Goal: Task Accomplishment & Management: Use online tool/utility

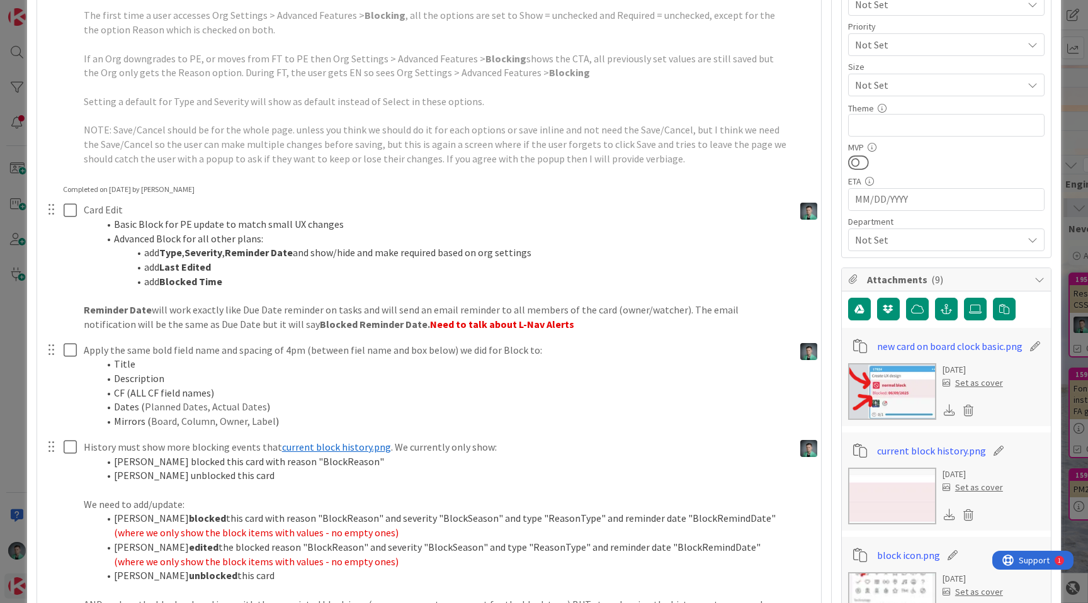
scroll to position [474, 0]
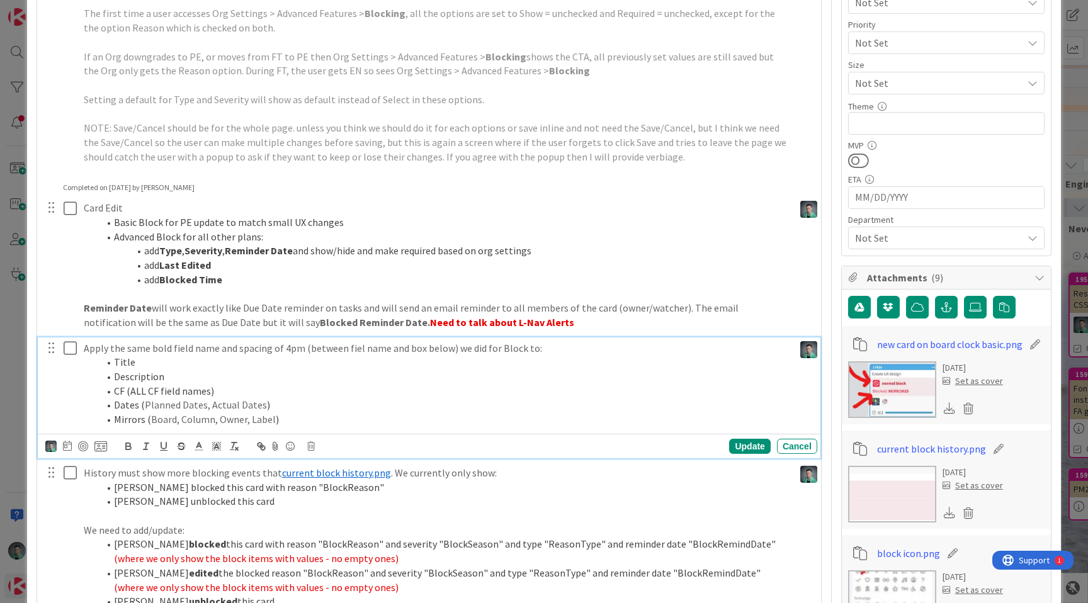
click at [66, 349] on icon at bounding box center [70, 348] width 13 height 15
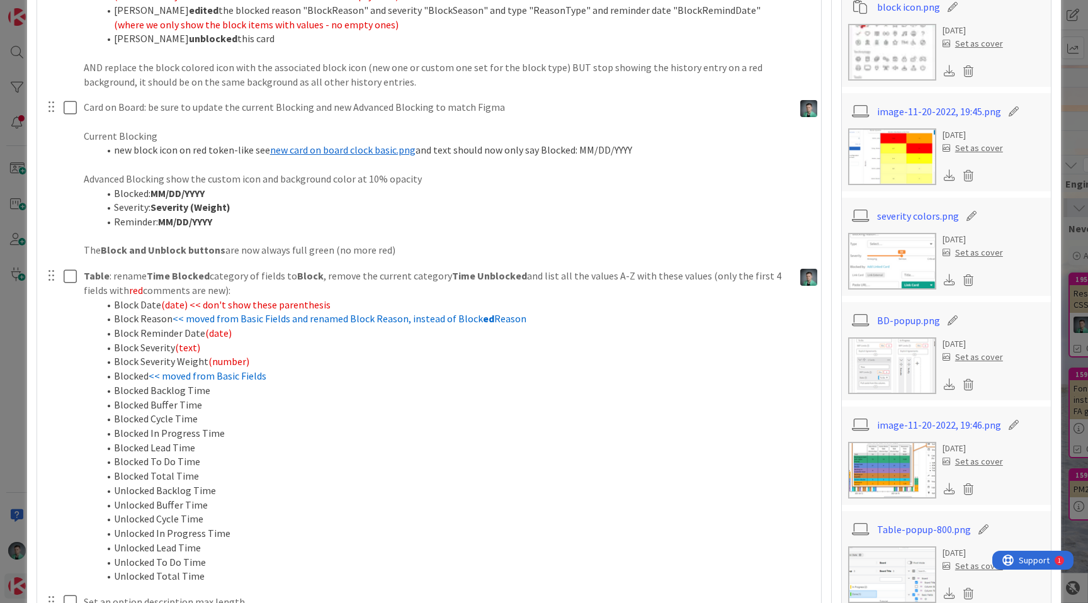
scroll to position [1306, 0]
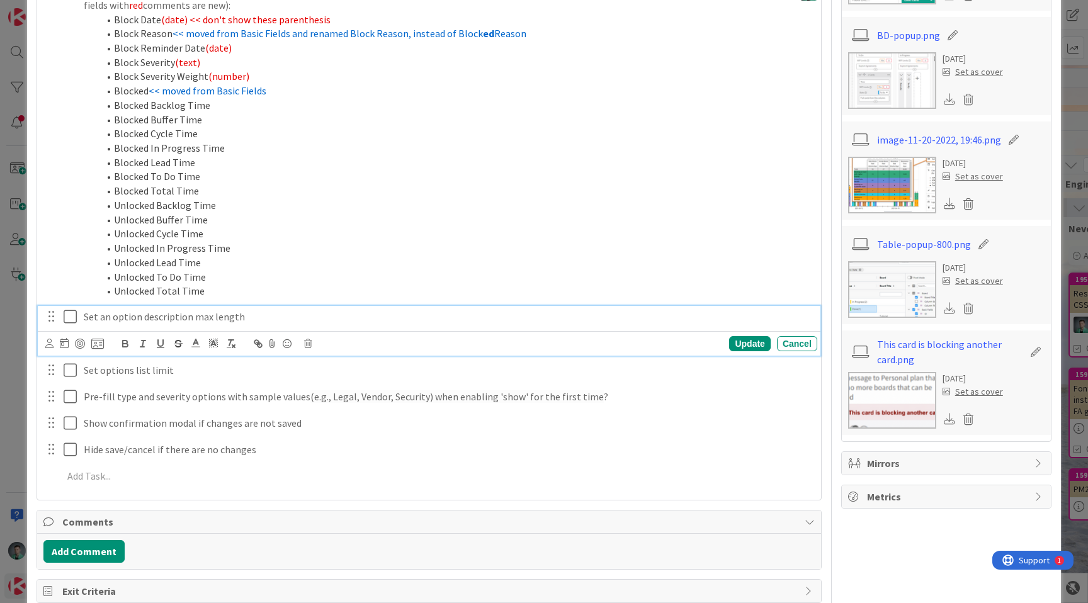
click at [68, 318] on icon at bounding box center [70, 316] width 13 height 15
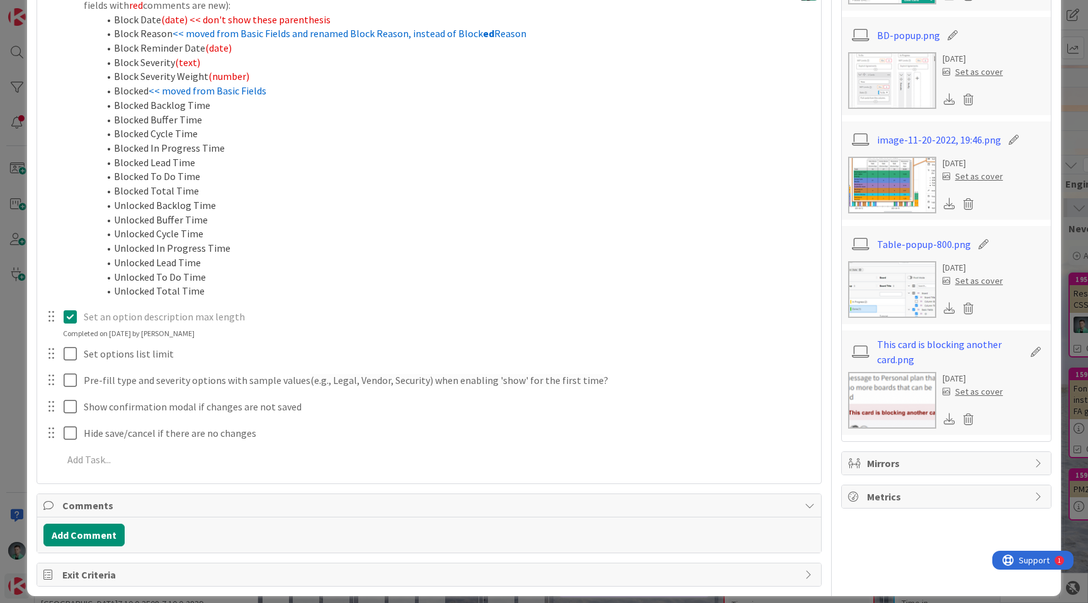
click at [72, 316] on icon at bounding box center [70, 316] width 13 height 15
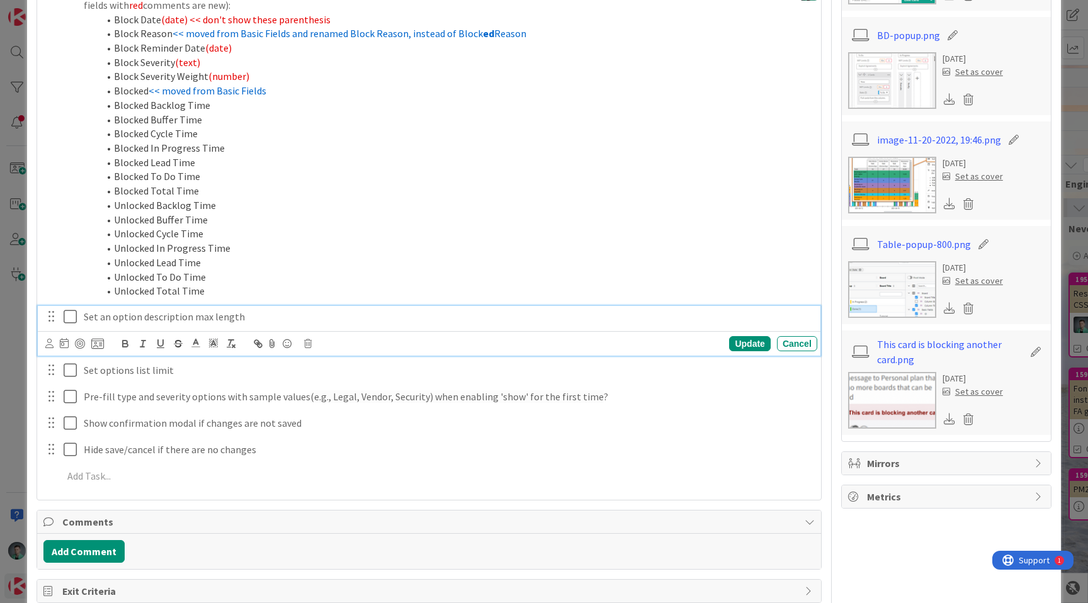
click at [268, 317] on p "Set an option description max length" at bounding box center [448, 317] width 729 height 14
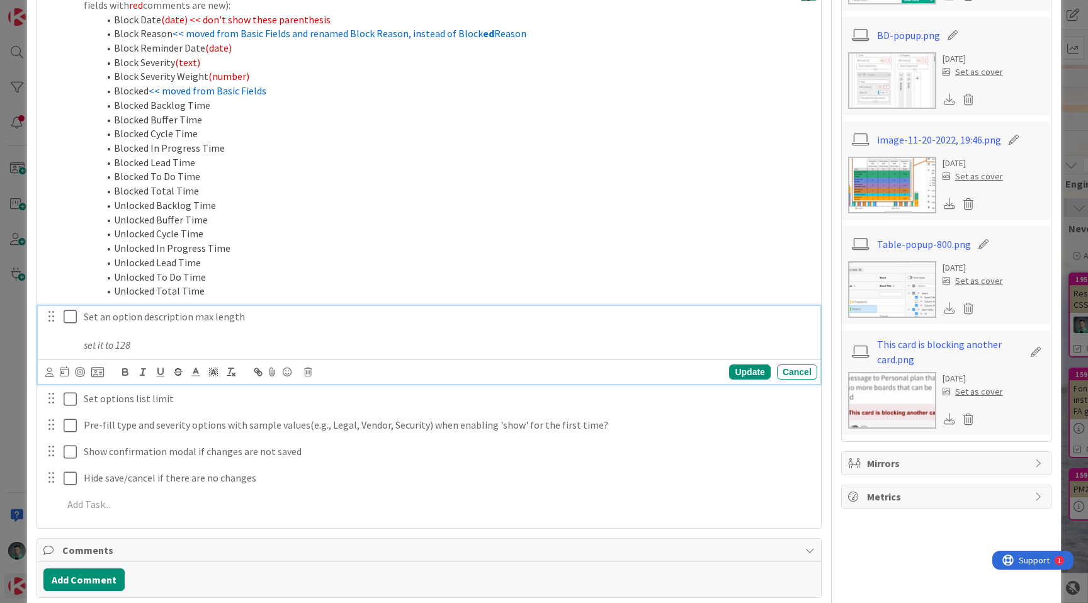
click at [69, 312] on icon at bounding box center [70, 316] width 13 height 15
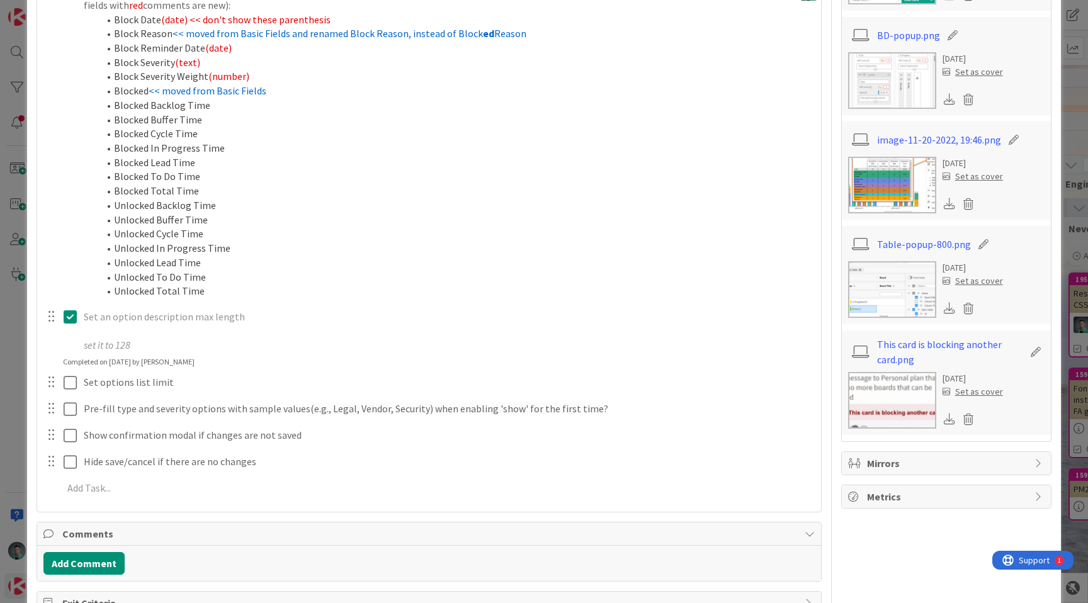
click at [331, 319] on p "Set an option description max length" at bounding box center [448, 317] width 729 height 14
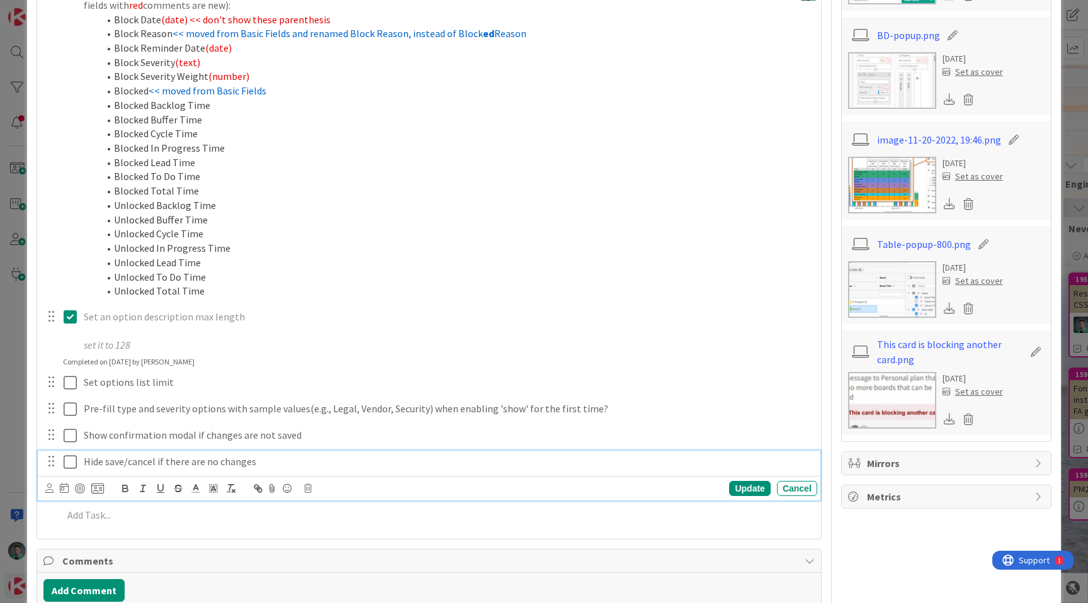
click at [68, 465] on icon at bounding box center [70, 462] width 13 height 15
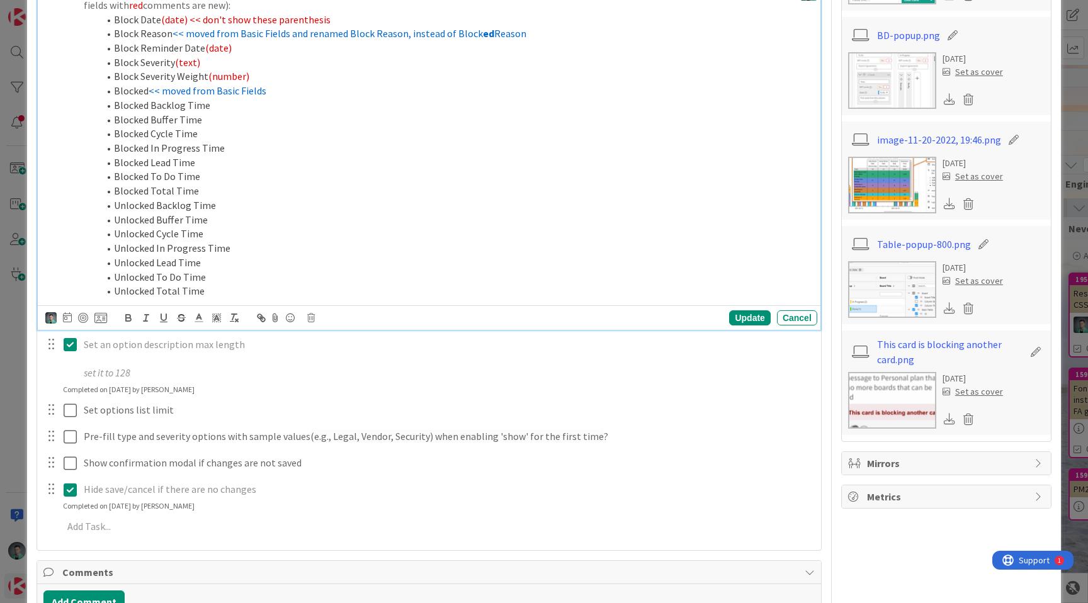
click at [262, 278] on li "Unlocked To Do Time" at bounding box center [444, 277] width 690 height 14
click at [299, 258] on li "Unlocked Lead Time" at bounding box center [444, 263] width 690 height 14
click at [300, 348] on p "Set an option description max length" at bounding box center [448, 345] width 729 height 14
